Goal: Task Accomplishment & Management: Use online tool/utility

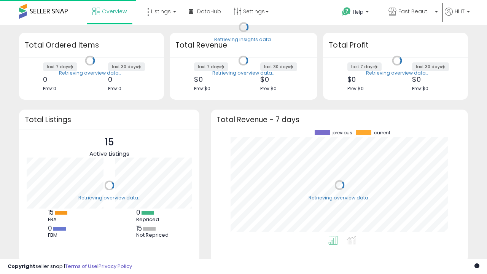
scroll to position [106, 242]
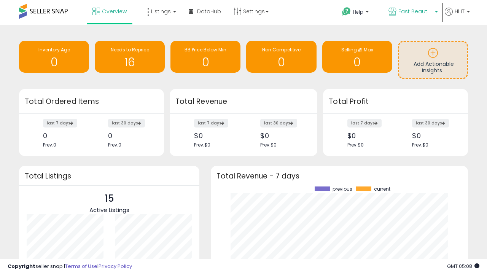
click at [413, 12] on span "Fast Beauty ([GEOGRAPHIC_DATA])" at bounding box center [415, 12] width 34 height 8
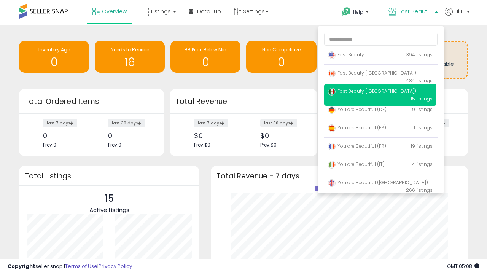
click at [380, 166] on span "You are Beautiful (IT)" at bounding box center [356, 164] width 57 height 6
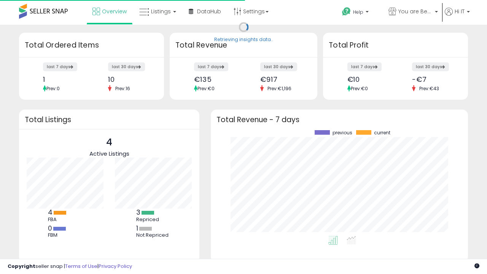
scroll to position [106, 242]
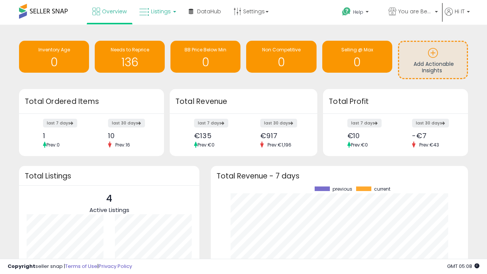
click at [157, 11] on span "Listings" at bounding box center [161, 12] width 20 height 8
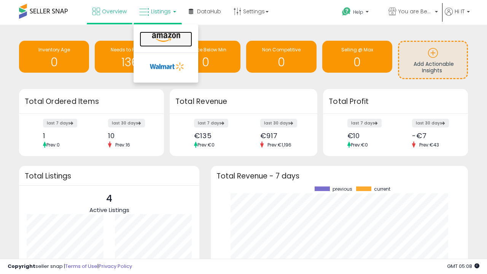
click at [165, 38] on icon at bounding box center [166, 38] width 33 height 10
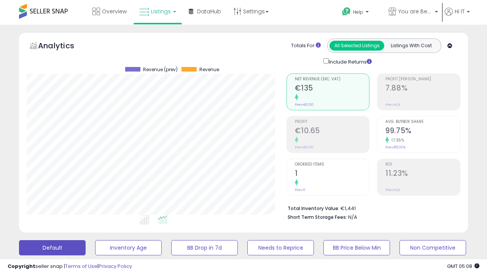
scroll to position [156, 260]
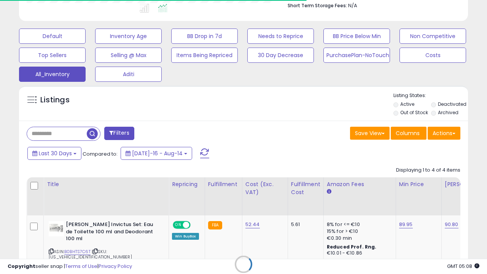
scroll to position [0, 6]
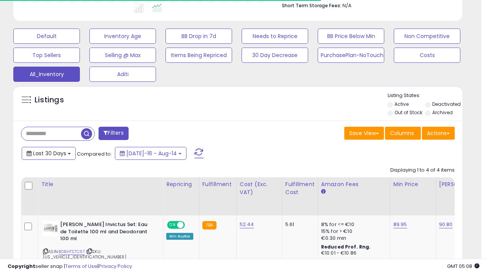
click at [48, 153] on span "Last 30 Days" at bounding box center [49, 154] width 33 height 8
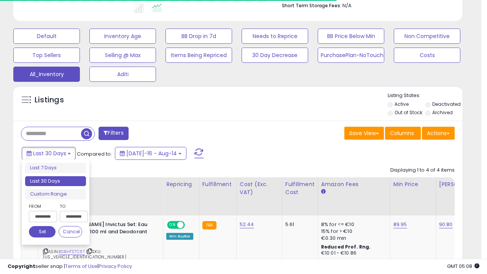
click at [56, 181] on li "Last 30 Days" at bounding box center [55, 181] width 61 height 10
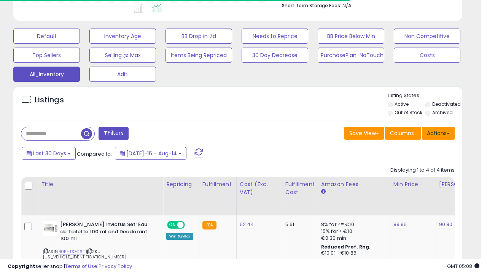
click at [438, 132] on button "Actions" at bounding box center [438, 133] width 33 height 13
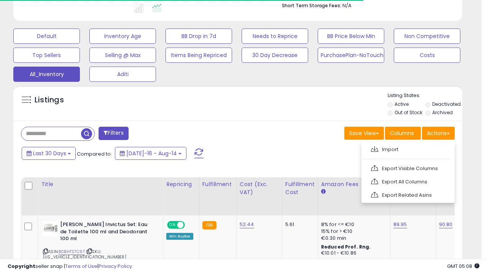
click at [407, 181] on link "Export All Columns" at bounding box center [407, 182] width 83 height 12
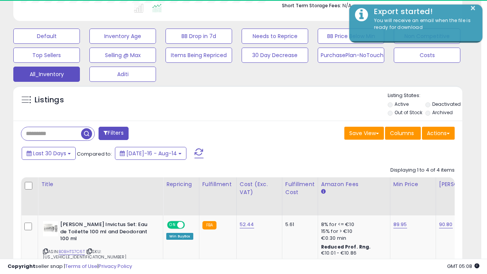
scroll to position [156, 260]
